Goal: Transaction & Acquisition: Purchase product/service

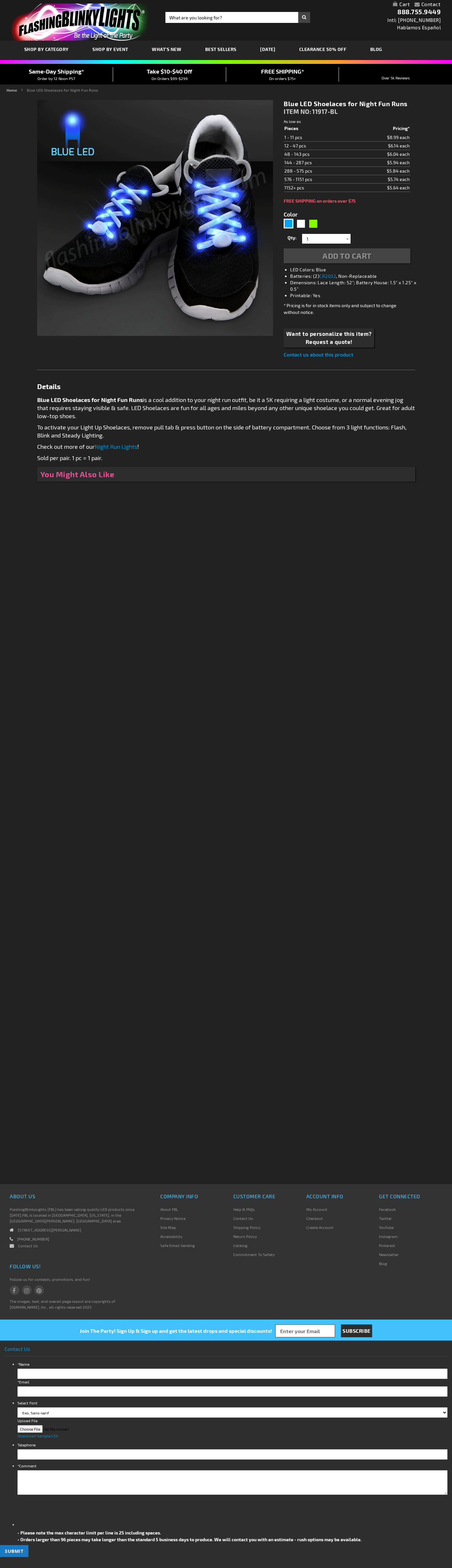
type input "5629"
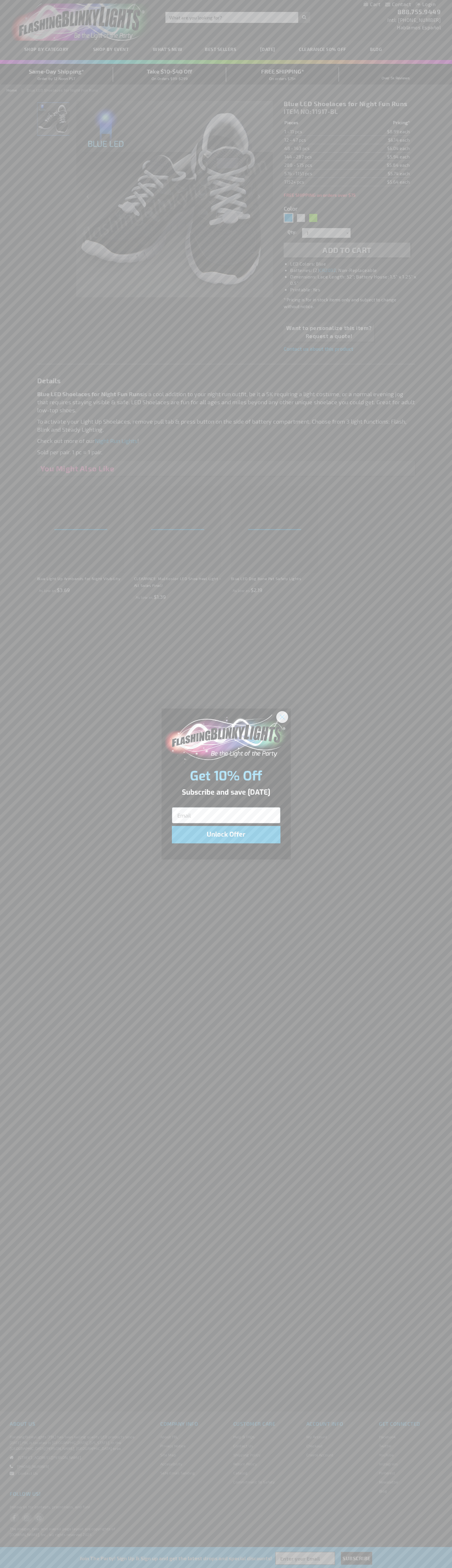
click at [282, 716] on icon "Close dialog" at bounding box center [281, 716] width 4 height 4
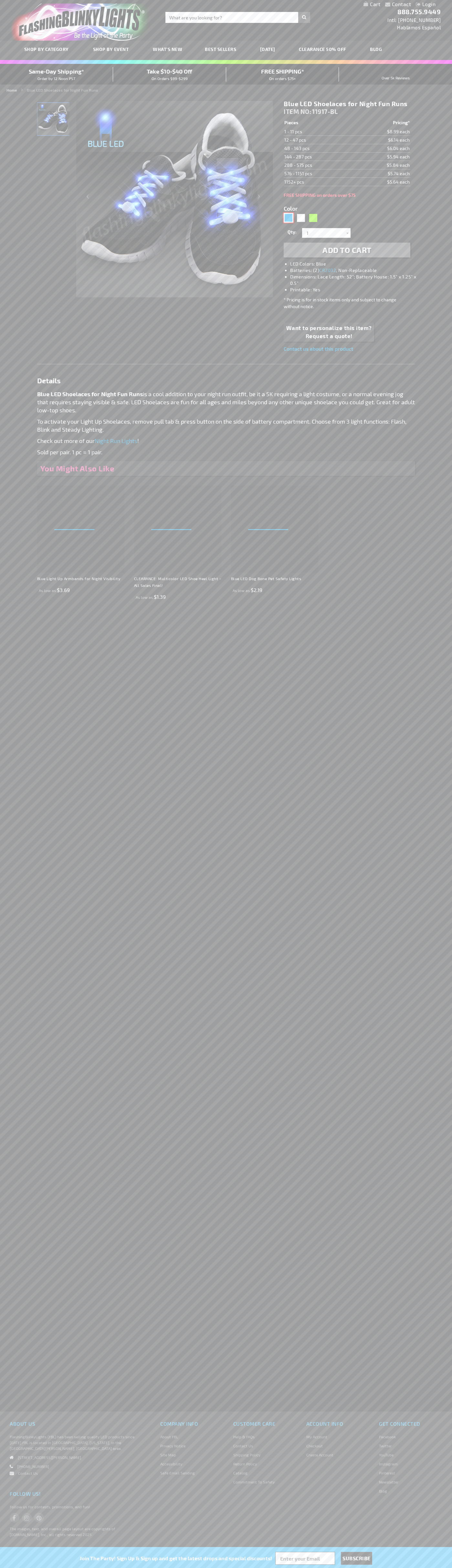
click at [288, 218] on div "Blue" at bounding box center [288, 218] width 10 height 10
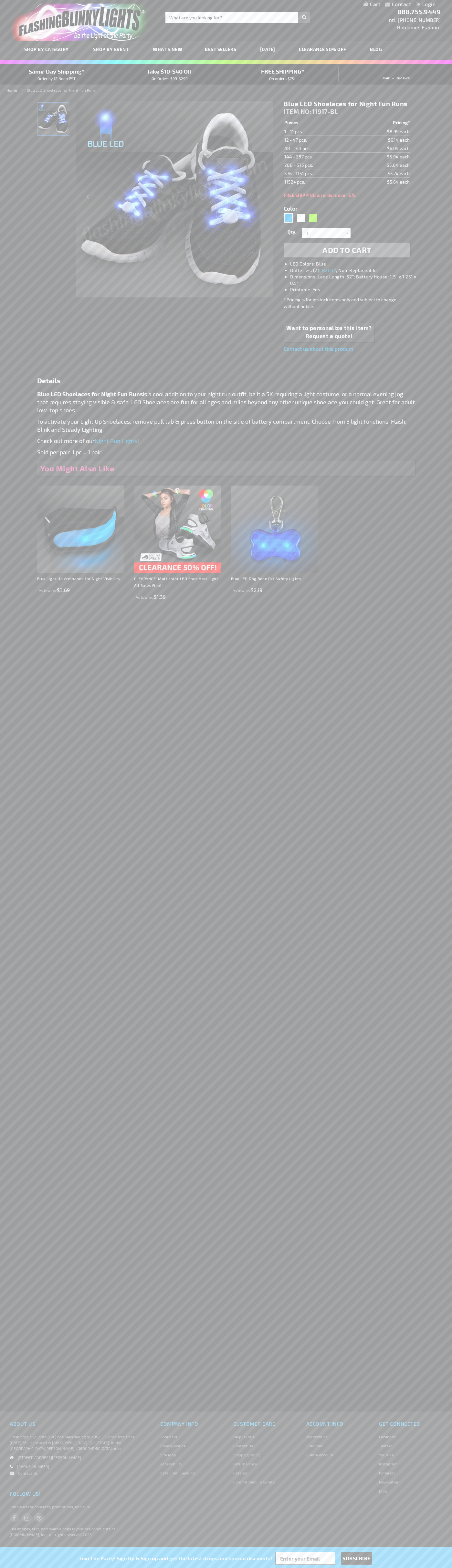
click at [347, 250] on span "Add to Cart" at bounding box center [347, 250] width 49 height 9
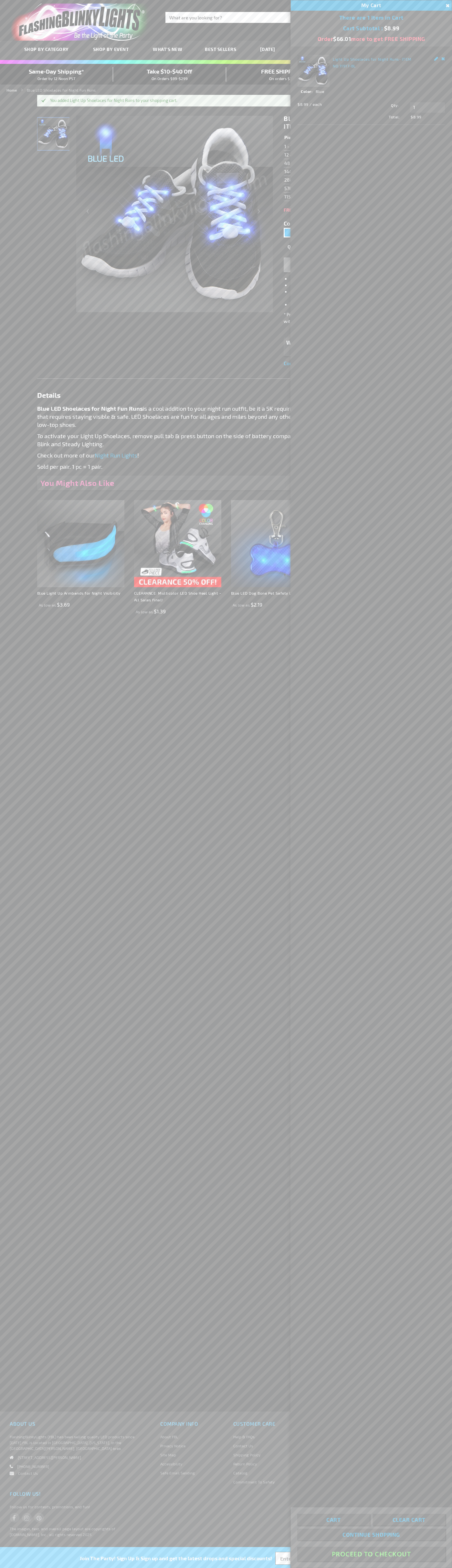
click at [371, 1554] on button "Proceed To Checkout" at bounding box center [371, 1554] width 148 height 15
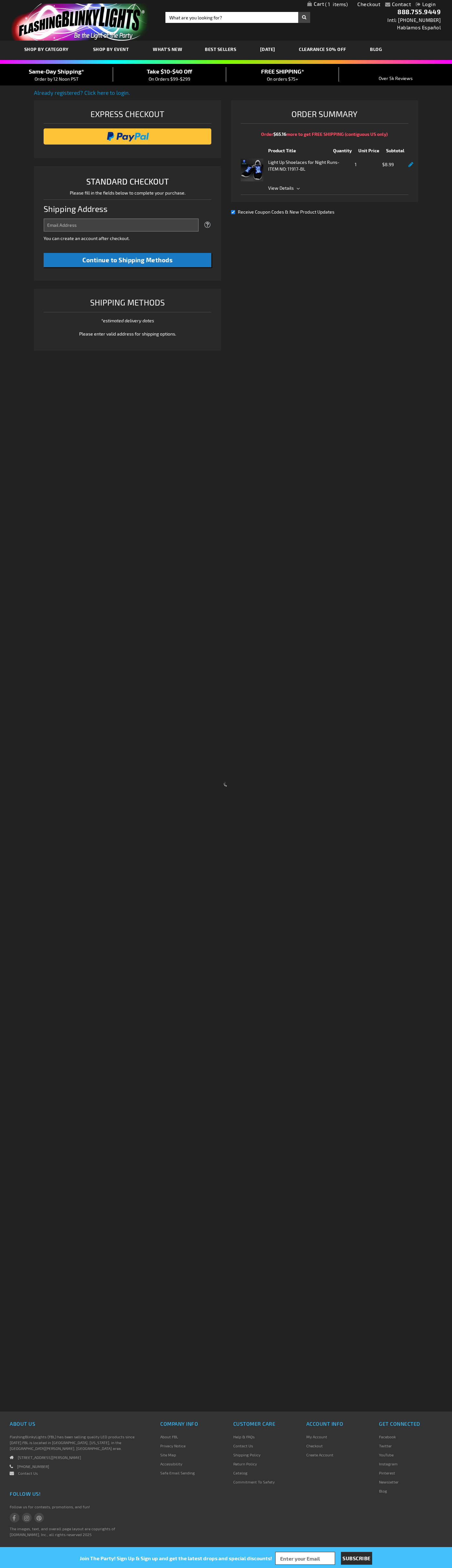
select select "US"
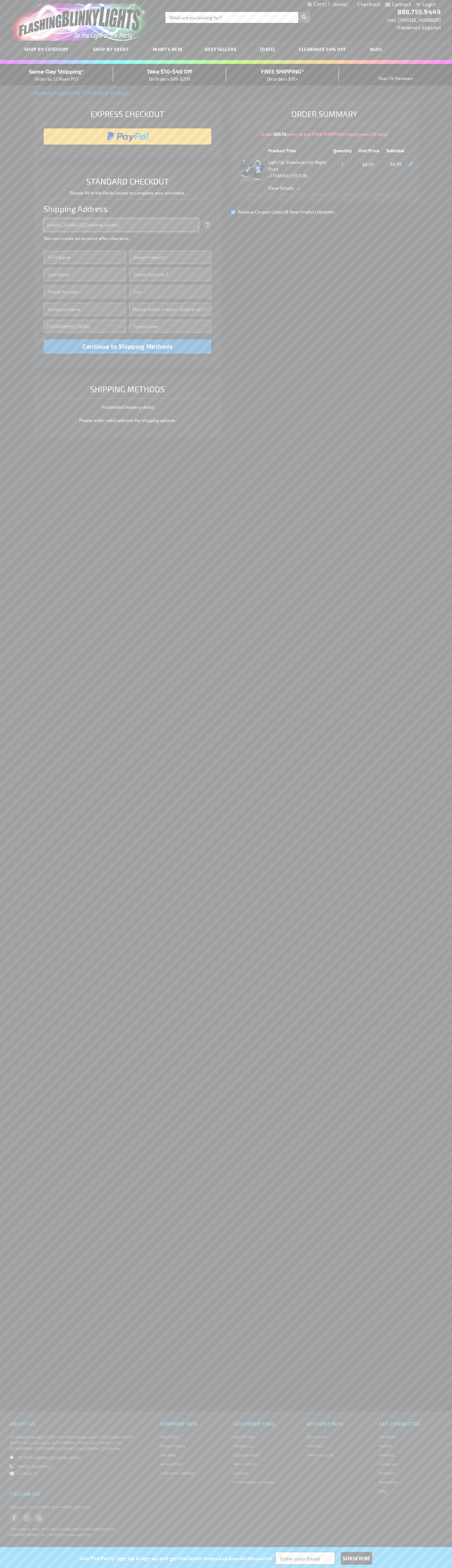
type input "johnsmith005@storebotmail.joonix.net"
type input "John"
type input "4581 Webb Street"
type input "First floor"
type input "pryor"
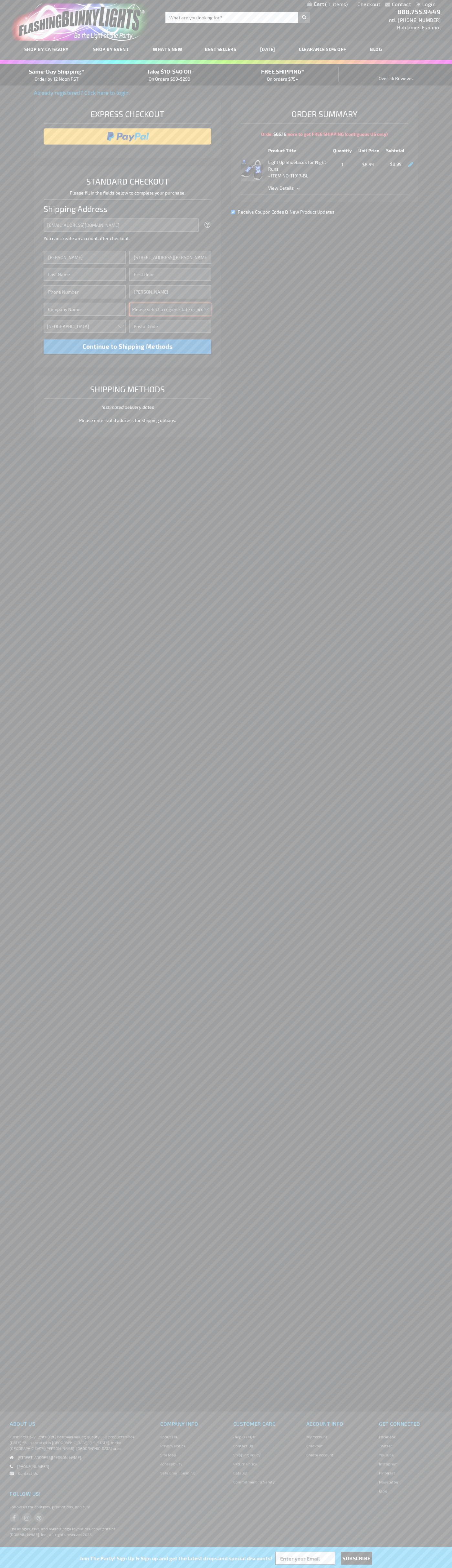
select select "48"
type input "74361"
type input "Smith"
type input "6502530000"
type input "John Smith"
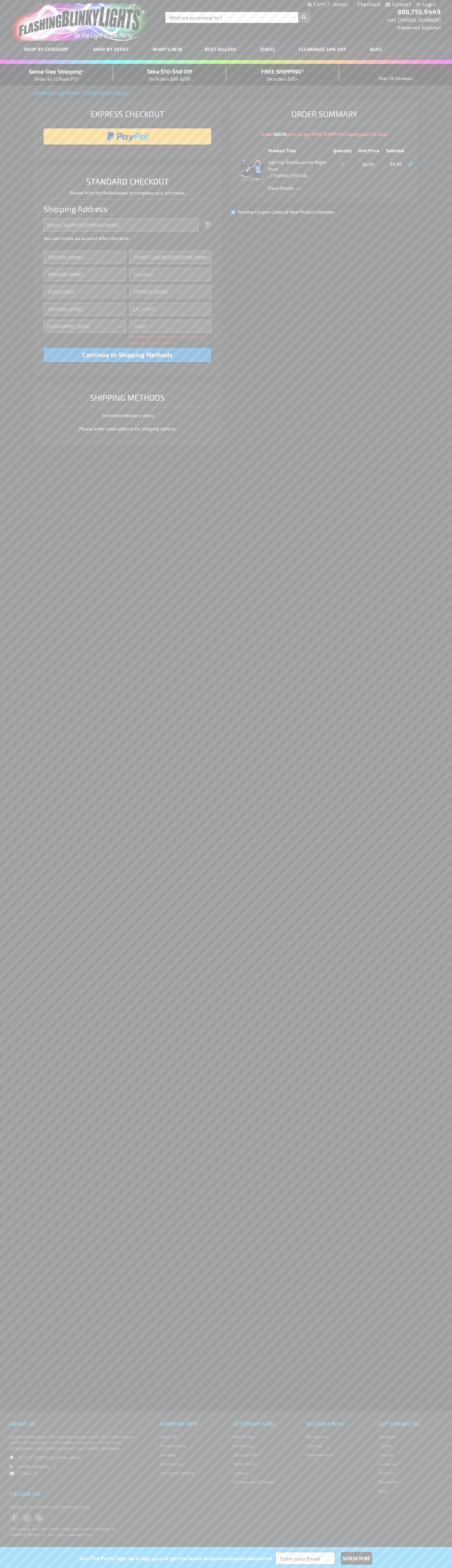
click at [57, 75] on div "Same-Day Shipping* Order by 12 Noon PST" at bounding box center [57, 74] width 113 height 15
click at [127, 136] on input "image" at bounding box center [127, 136] width 161 height 13
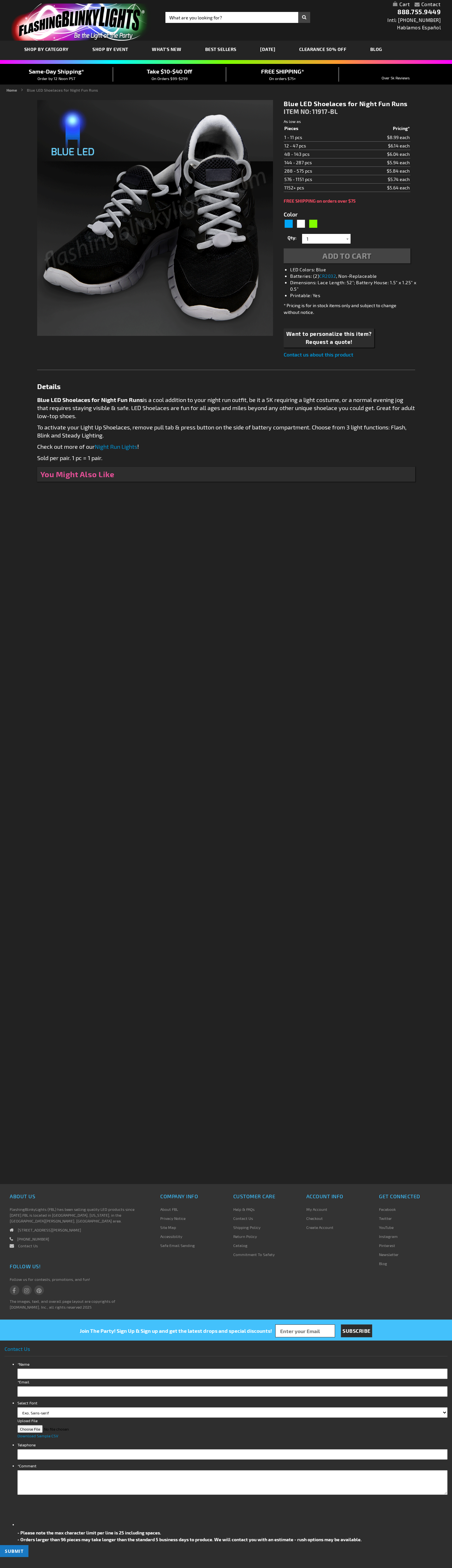
type input "5629"
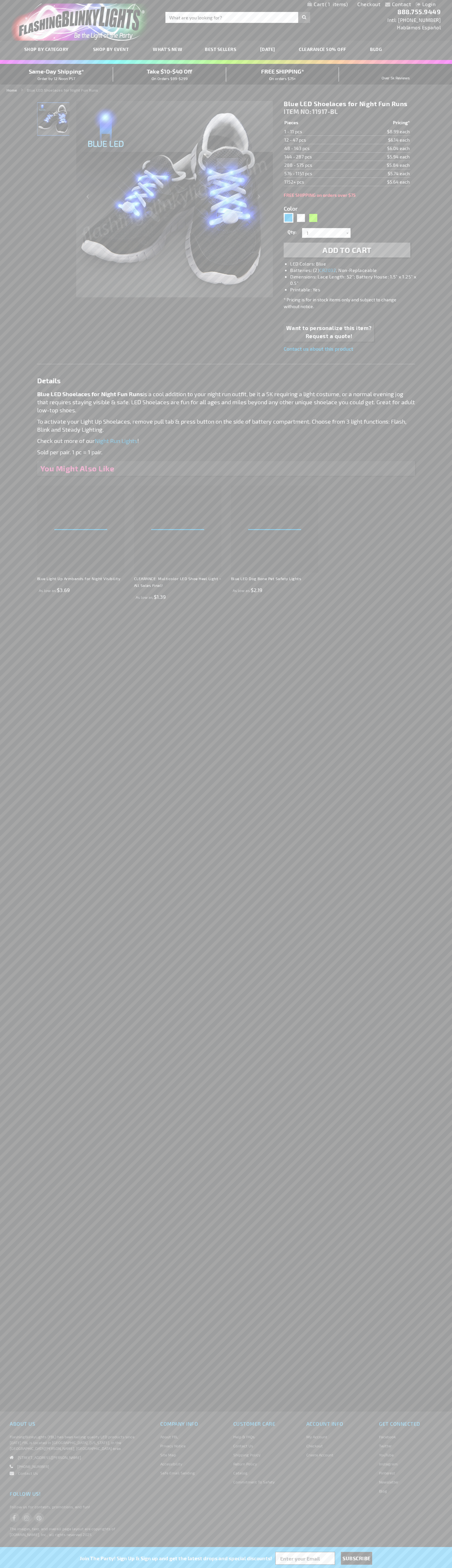
click at [327, 4] on span "1" at bounding box center [336, 4] width 23 height 6
